Goal: Task Accomplishment & Management: Use online tool/utility

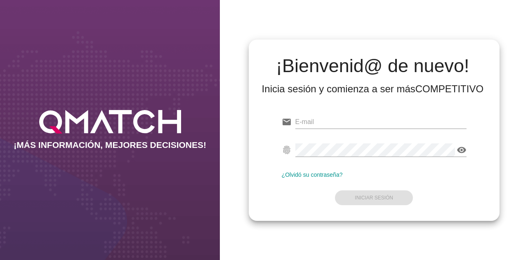
type input "[PERSON_NAME][EMAIL_ADDRESS][PERSON_NAME][DOMAIN_NAME]"
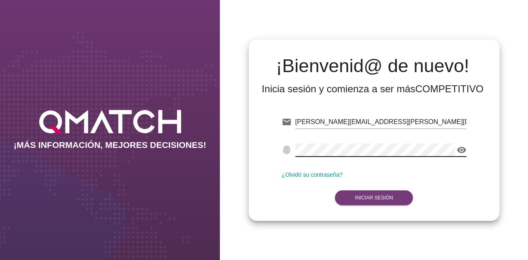
click at [368, 193] on button "Iniciar Sesión" at bounding box center [374, 197] width 78 height 15
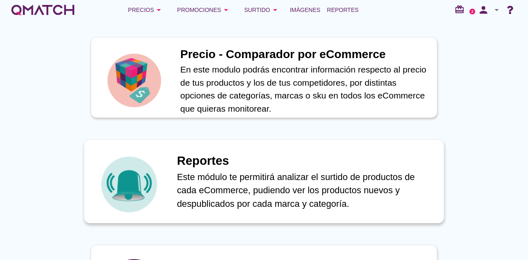
scroll to position [412, 0]
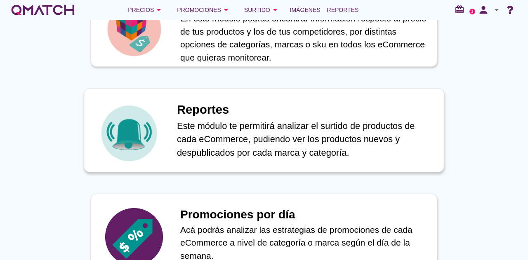
click at [238, 153] on p "Este módulo te permitirá analizar el surtido de productos de cada eCommerce, pu…" at bounding box center [306, 139] width 258 height 40
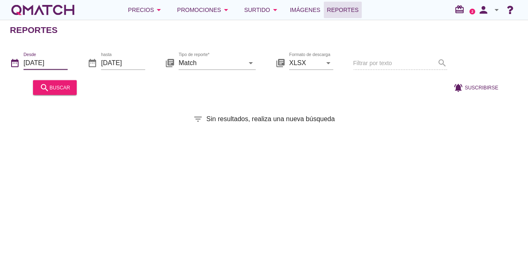
click at [49, 62] on input "[DATE]" at bounding box center [45, 62] width 44 height 13
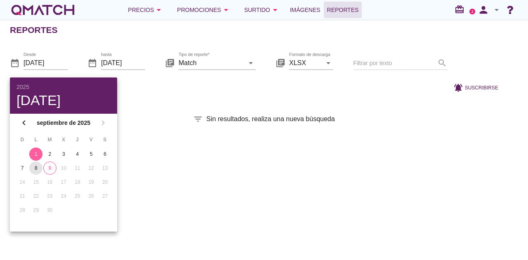
click at [34, 170] on div "8" at bounding box center [35, 167] width 13 height 7
type input "[DATE]"
click at [130, 64] on input "[DATE]" at bounding box center [123, 62] width 44 height 13
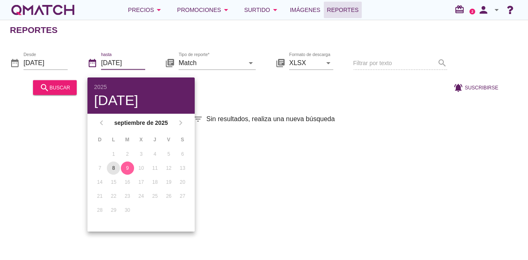
click at [115, 168] on div "8" at bounding box center [113, 167] width 13 height 7
type input "[DATE]"
click at [234, 66] on input "Match" at bounding box center [212, 62] width 66 height 13
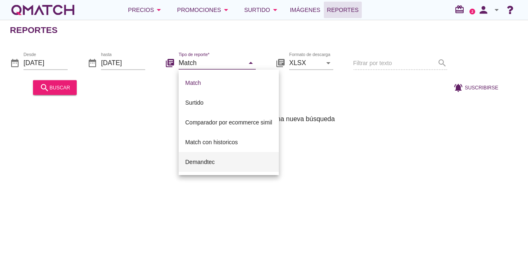
click at [217, 160] on div "Demandtec" at bounding box center [228, 162] width 87 height 10
type input "Demandtec"
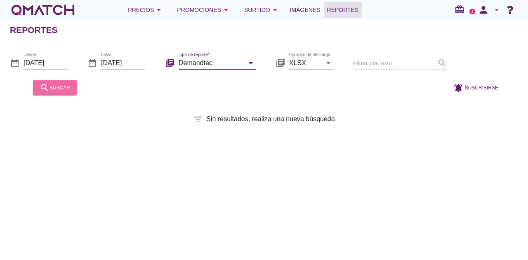
click at [54, 89] on div "search buscar" at bounding box center [55, 87] width 31 height 10
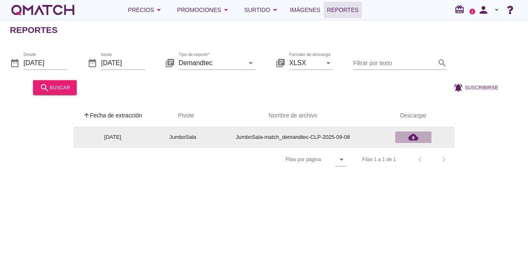
click at [409, 136] on icon "cloud_download" at bounding box center [413, 137] width 10 height 10
